Goal: Check status

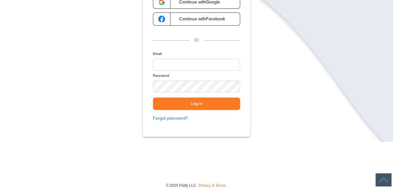
scroll to position [80, 0]
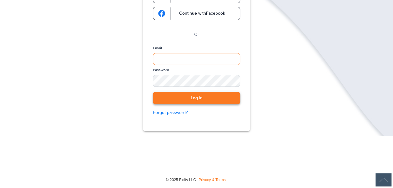
type input "**********"
click at [198, 100] on button "Log in" at bounding box center [196, 98] width 87 height 13
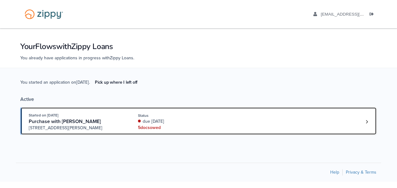
click at [145, 125] on div "5 doc s owed" at bounding box center [179, 128] width 83 height 6
